Goal: Transaction & Acquisition: Download file/media

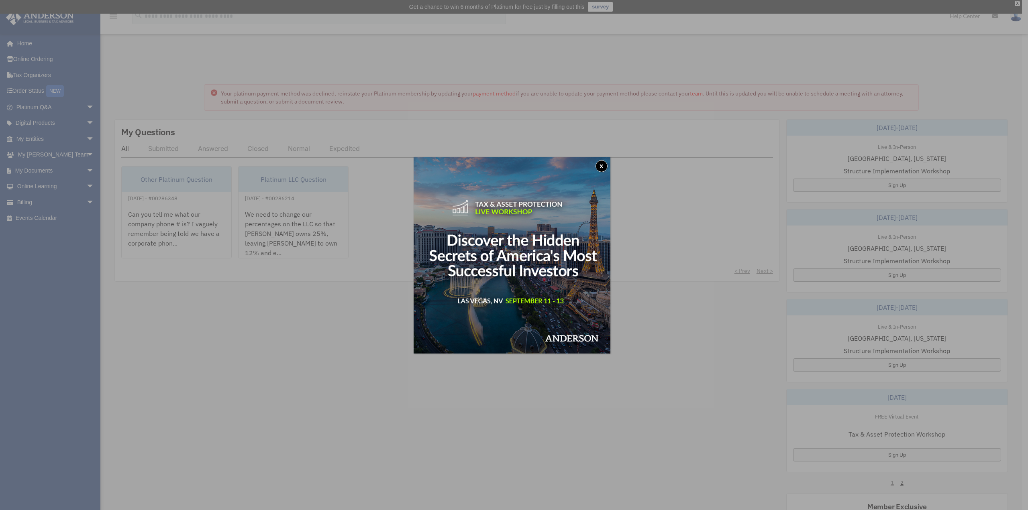
click at [605, 164] on button "x" at bounding box center [601, 166] width 12 height 12
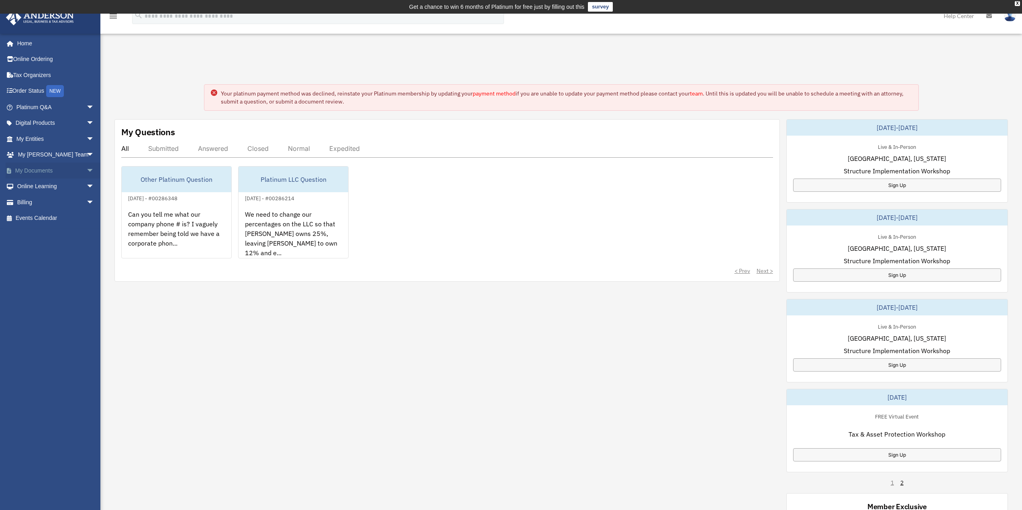
click at [32, 167] on link "My Documents arrow_drop_down" at bounding box center [56, 171] width 101 height 16
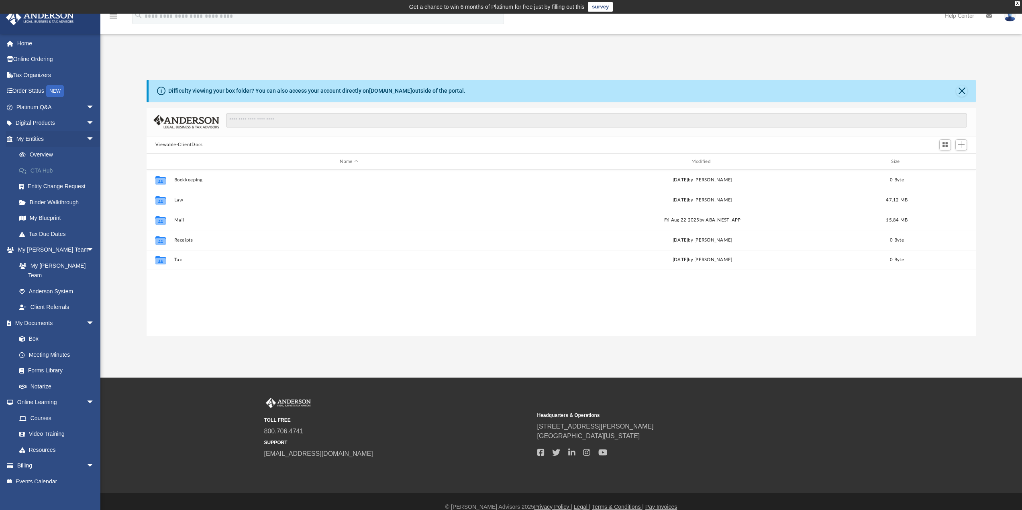
scroll to position [177, 823]
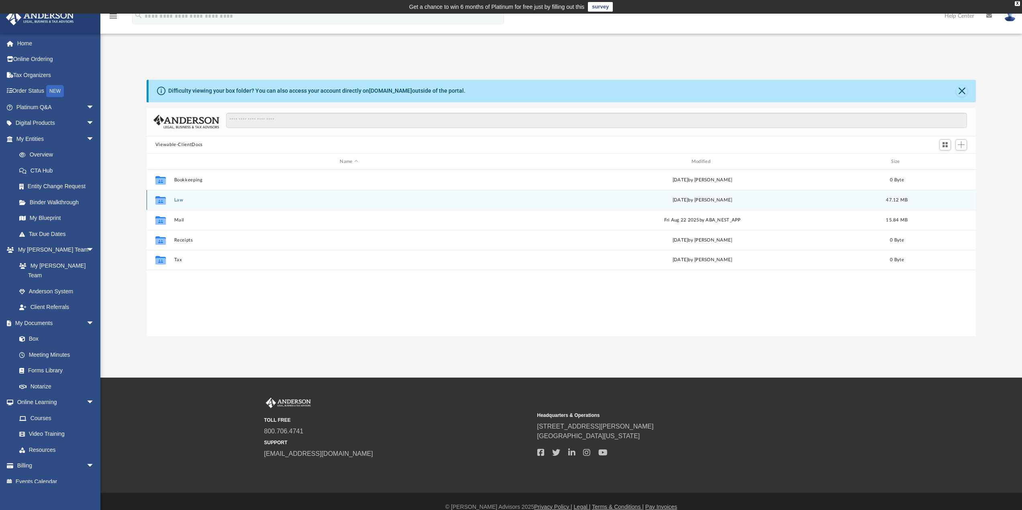
click at [182, 198] on button "Law" at bounding box center [349, 200] width 350 height 5
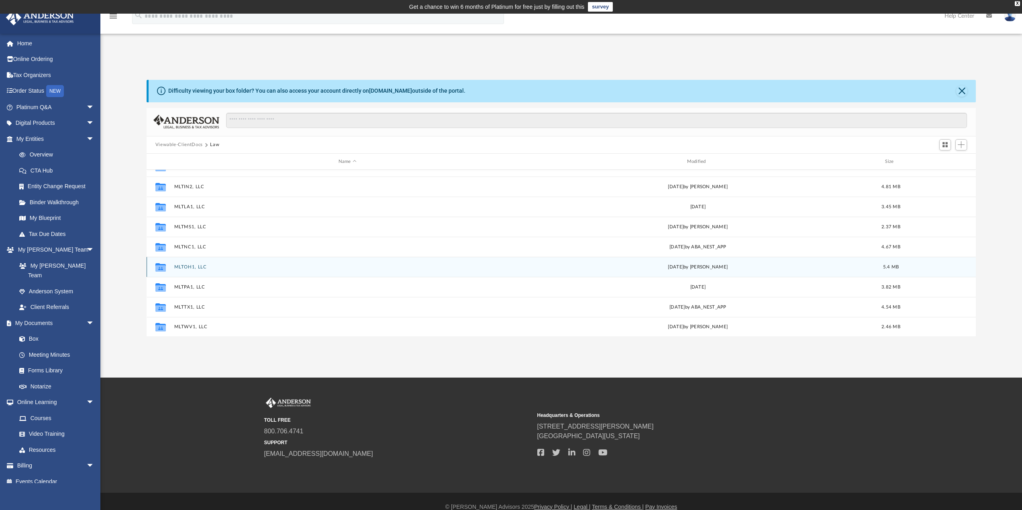
scroll to position [75, 0]
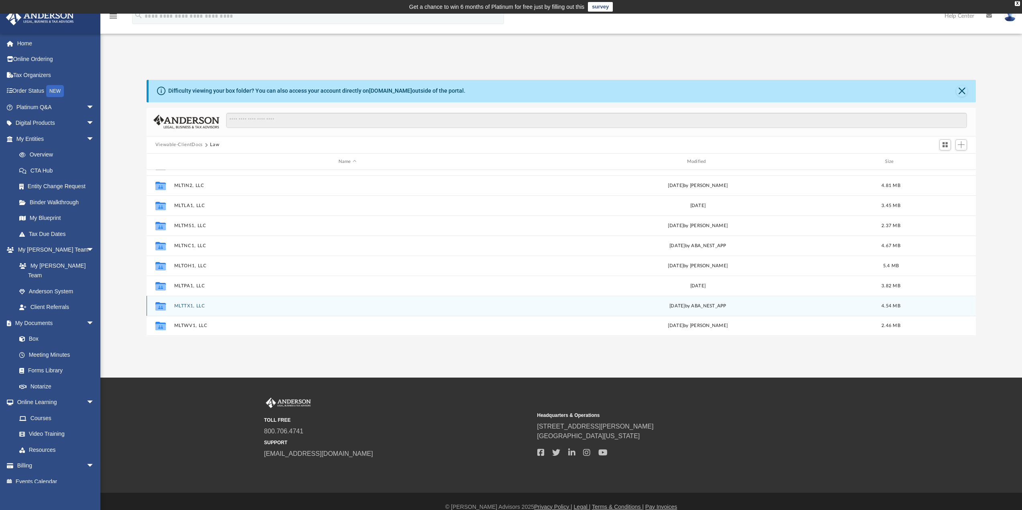
click at [185, 304] on button "MLTTX1, LLC" at bounding box center [347, 306] width 347 height 5
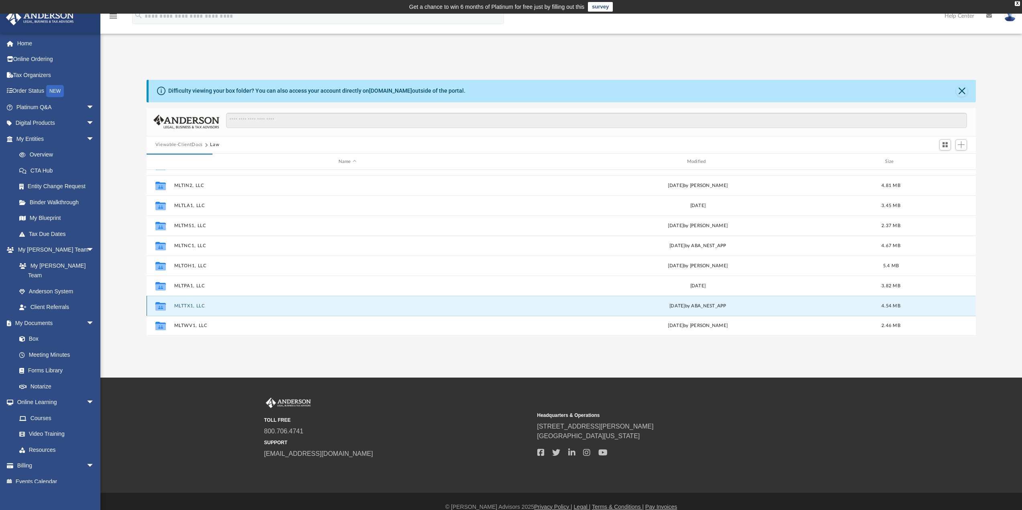
scroll to position [0, 0]
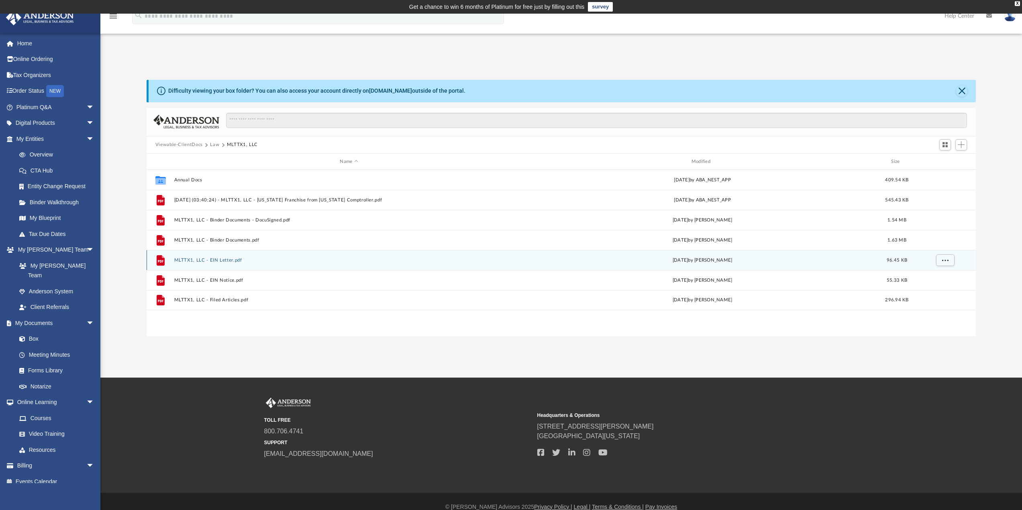
click at [184, 258] on button "MLTTX1, LLC - EIN Letter.pdf" at bounding box center [349, 260] width 350 height 5
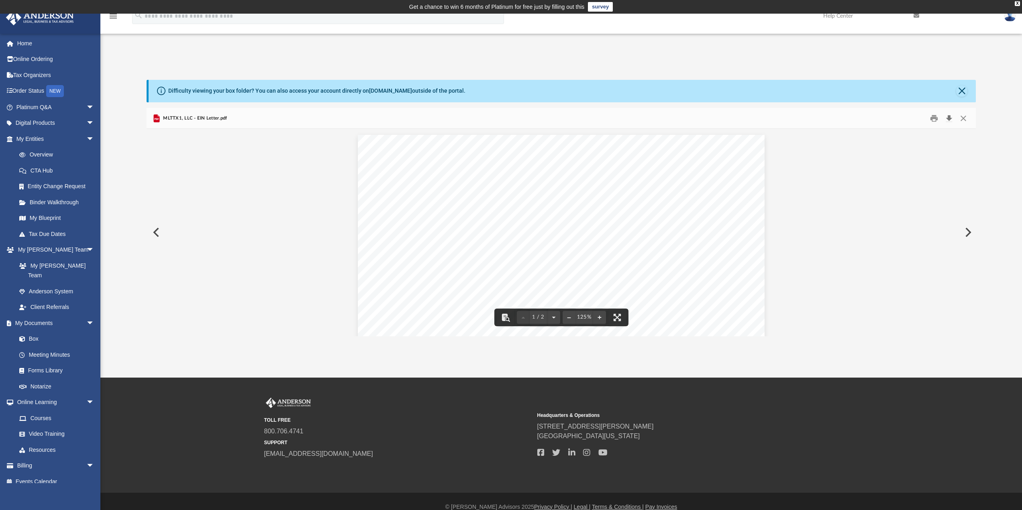
click at [949, 118] on button "Download" at bounding box center [948, 118] width 14 height 12
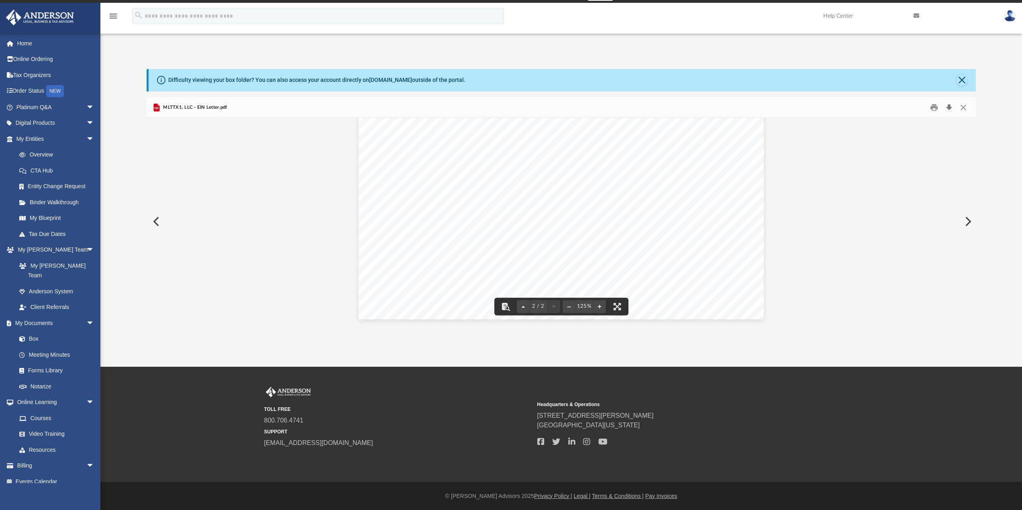
scroll to position [11, 0]
